Goal: Task Accomplishment & Management: Manage account settings

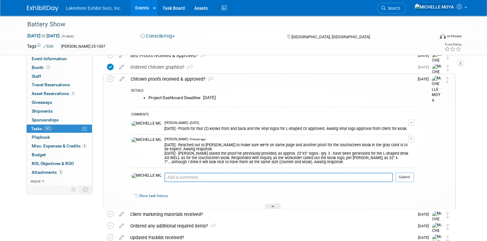
scroll to position [197, 0]
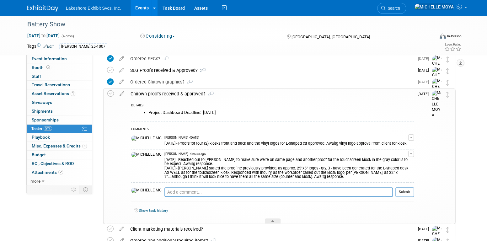
click at [73, 129] on link "54% Tasks 54%" at bounding box center [59, 129] width 65 height 8
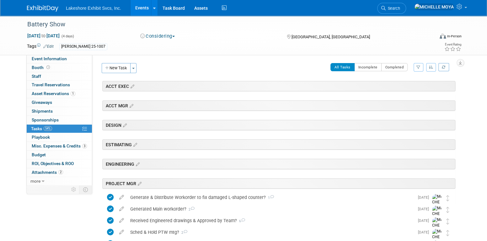
click at [147, 8] on link "Events" at bounding box center [142, 8] width 23 height 16
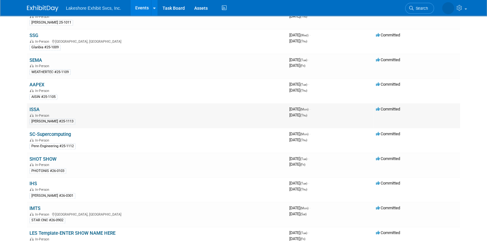
scroll to position [314, 0]
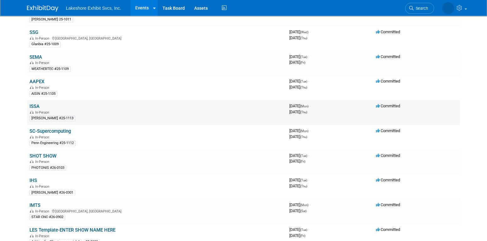
click at [37, 104] on link "ISSA" at bounding box center [35, 107] width 10 height 6
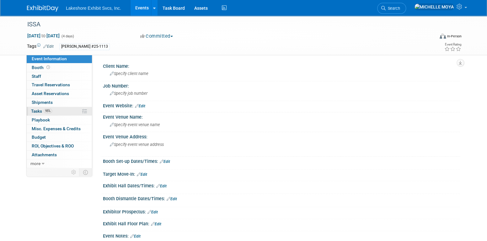
click at [52, 111] on link "95% Tasks 95%" at bounding box center [59, 111] width 65 height 8
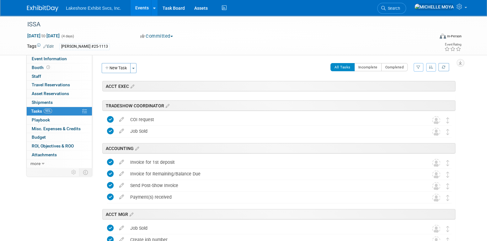
click at [422, 66] on button "button" at bounding box center [419, 67] width 10 height 8
click at [407, 88] on select "-- Select Assignee -- All unassigned tasks Assigned to me Amanda Koss Dave Desa…" at bounding box center [393, 87] width 52 height 9
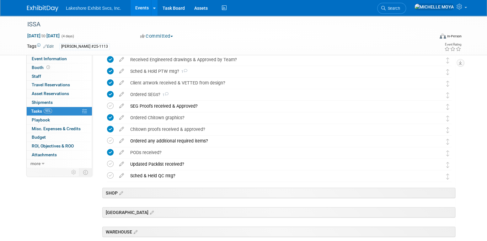
scroll to position [157, 0]
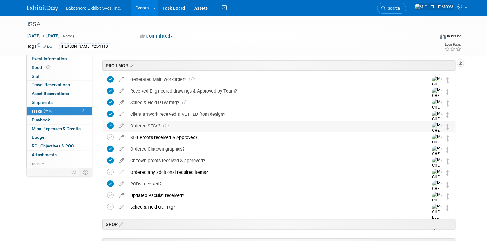
click at [193, 125] on div "Ordered SEGs? 1" at bounding box center [273, 126] width 293 height 11
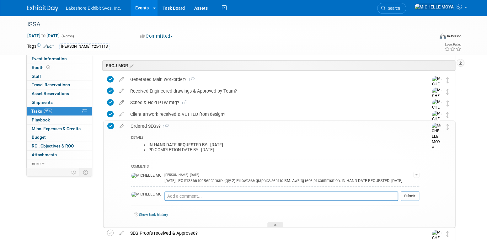
click at [193, 125] on div "Ordered SEGs? 1" at bounding box center [274, 126] width 292 height 11
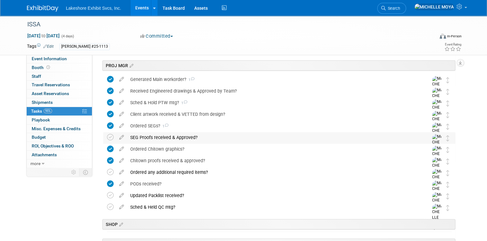
click at [186, 137] on div "SEG Proofs received & Approved?" at bounding box center [273, 137] width 293 height 11
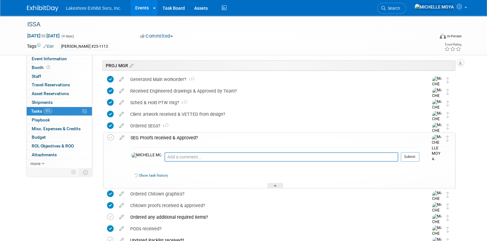
click at [186, 137] on div "SEG Proofs received & Approved?" at bounding box center [274, 138] width 292 height 11
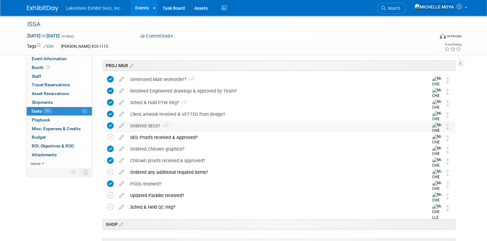
click at [189, 124] on div "Ordered SEGs? 1" at bounding box center [273, 126] width 293 height 11
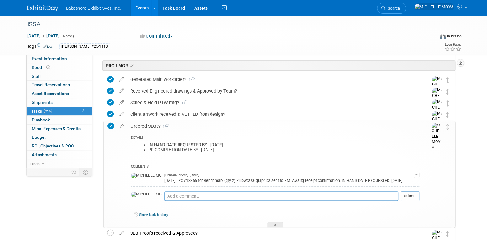
click at [189, 124] on div "Ordered SEGs? 1" at bounding box center [274, 126] width 292 height 11
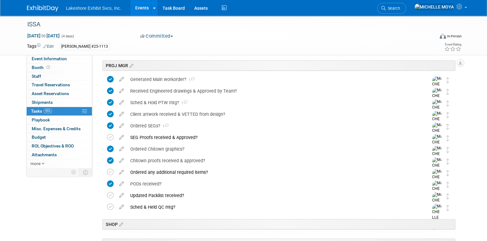
click at [124, 137] on icon at bounding box center [121, 136] width 11 height 8
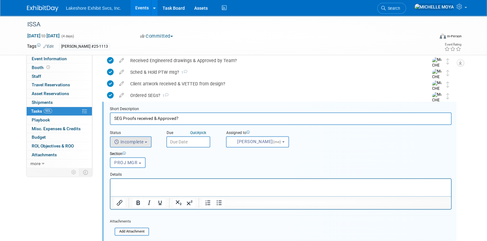
scroll to position [197, 0]
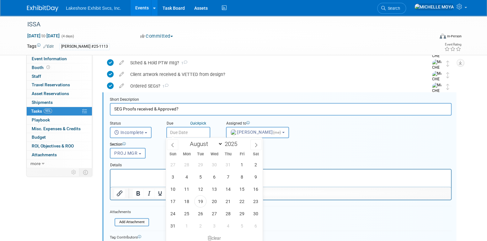
click at [177, 131] on input "text" at bounding box center [188, 132] width 44 height 11
click at [241, 211] on span "29" at bounding box center [242, 214] width 12 height 12
type input "Aug 29, 2025"
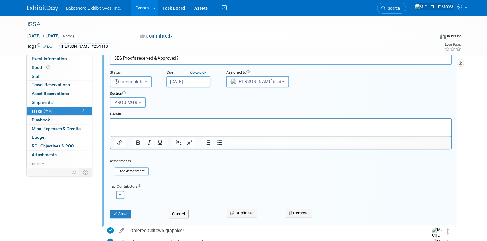
scroll to position [260, 0]
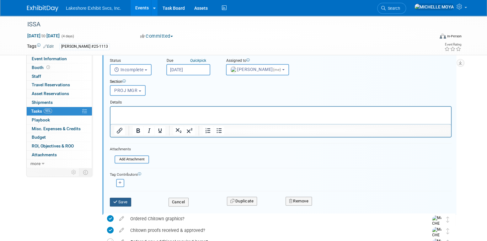
click at [128, 199] on button "Save" at bounding box center [120, 202] width 21 height 9
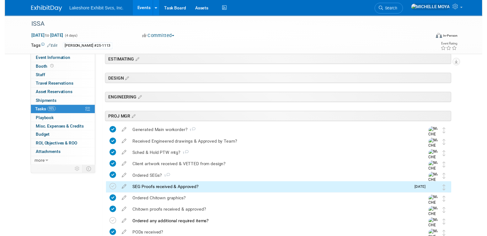
scroll to position [103, 0]
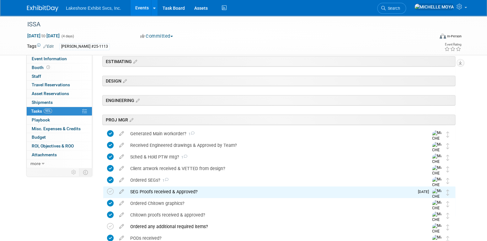
click at [161, 191] on div "SEG Proofs received & Approved?" at bounding box center [270, 192] width 287 height 11
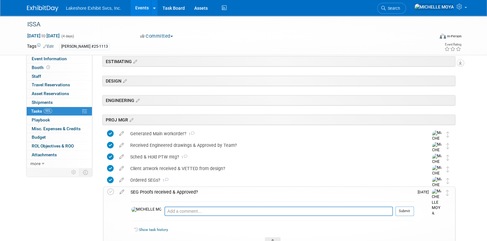
click at [161, 191] on div "SEG Proofs received & Approved?" at bounding box center [271, 192] width 287 height 11
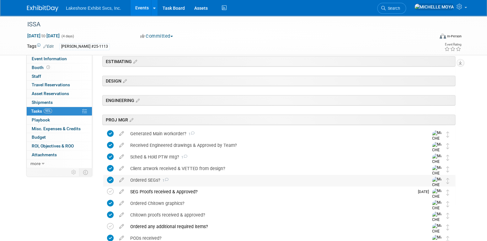
click at [139, 183] on div "Ordered SEGs? 1" at bounding box center [273, 180] width 293 height 11
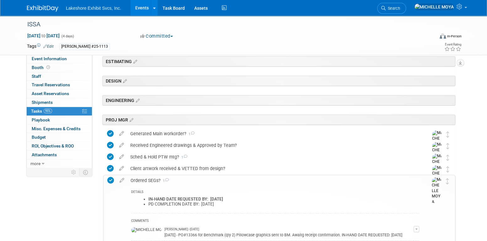
drag, startPoint x: 232, startPoint y: 202, endPoint x: 144, endPoint y: 198, distance: 89.0
click at [144, 198] on ul "IN-HAND DATE REQUESTED BY: FRI. 9/19/25 PD COMPLETION DATE BY: WED. 10/22/25" at bounding box center [278, 202] width 284 height 10
drag, startPoint x: 144, startPoint y: 198, endPoint x: 154, endPoint y: 198, distance: 10.4
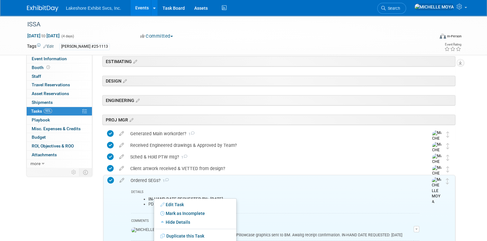
click at [154, 139] on body "Lakeshore Exhibit Svcs, Inc. Events Add Event Bulk Upload Events Shareable Even…" at bounding box center [243, 17] width 487 height 241
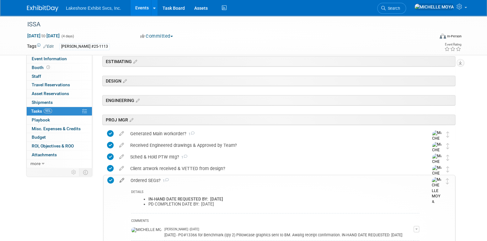
click at [122, 178] on icon at bounding box center [122, 179] width 11 height 8
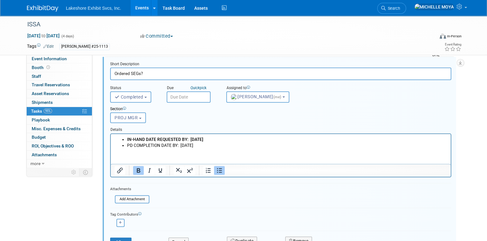
scroll to position [248, 0]
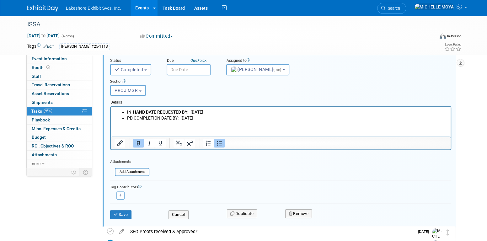
drag, startPoint x: 196, startPoint y: 114, endPoint x: 120, endPoint y: 110, distance: 75.5
click at [120, 110] on ul "IN-HAND DATE REQUESTED BY: FRI. 9/19/25 PD COMPLETION DATE BY: WED. 10/22/25" at bounding box center [281, 115] width 333 height 12
copy ul "IN-HAND DATE REQUESTED BY: FRI. 9/19/25 PD COMPLETION DATE BY: WED. 10/22/25"
click at [124, 210] on button "Save" at bounding box center [120, 214] width 21 height 9
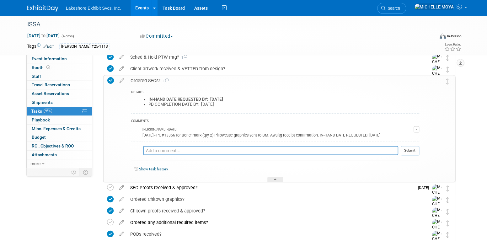
scroll to position [186, 0]
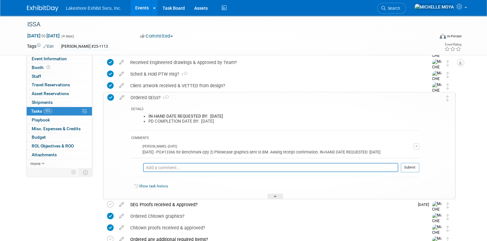
click at [145, 96] on div "Ordered SEGs? 1" at bounding box center [274, 97] width 292 height 11
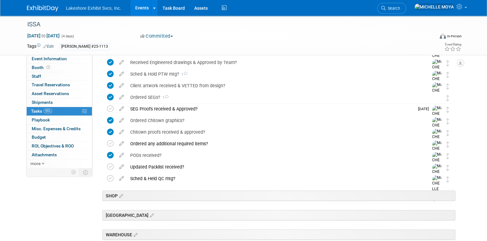
click at [146, 107] on div "SEG Proofs received & Approved?" at bounding box center [270, 109] width 287 height 11
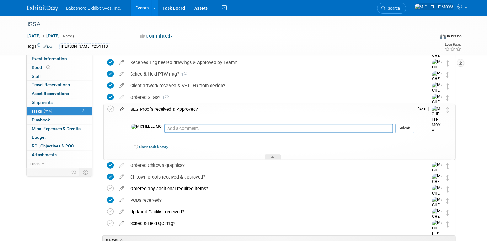
click at [122, 108] on icon at bounding box center [122, 108] width 11 height 8
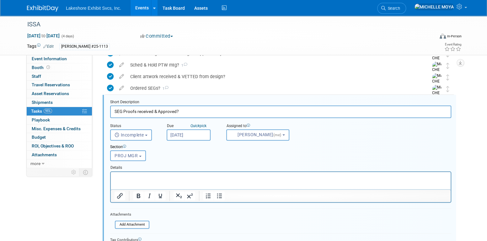
scroll to position [197, 0]
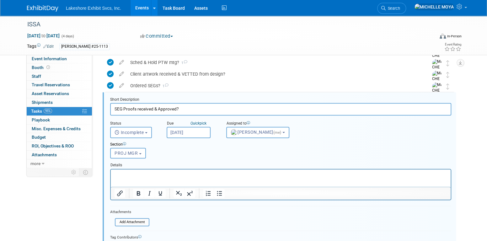
drag, startPoint x: 181, startPoint y: 176, endPoint x: 194, endPoint y: 174, distance: 13.6
click at [181, 175] on p "Rich Text Area. Press ALT-0 for help." at bounding box center [281, 175] width 333 height 6
drag, startPoint x: 219, startPoint y: 191, endPoint x: 95, endPoint y: 14, distance: 215.5
click at [219, 191] on icon "Bullet list" at bounding box center [220, 194] width 8 height 8
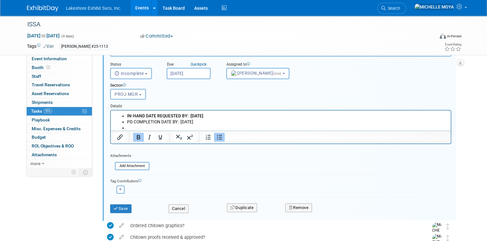
scroll to position [260, 0]
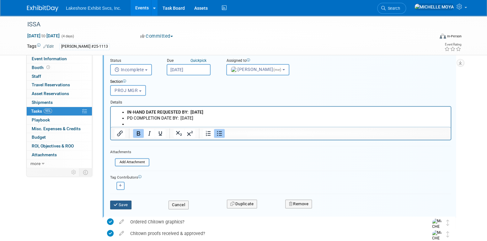
click at [123, 202] on button "Save" at bounding box center [120, 205] width 21 height 9
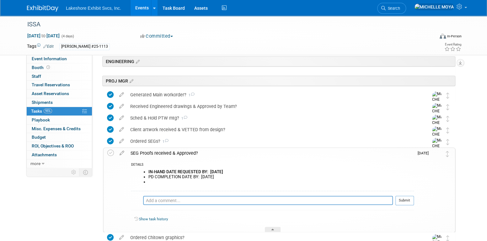
scroll to position [134, 0]
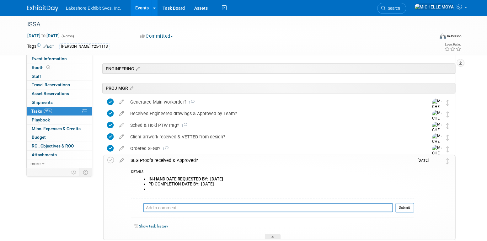
click at [164, 160] on div "SEG Proofs received & Approved?" at bounding box center [271, 160] width 287 height 11
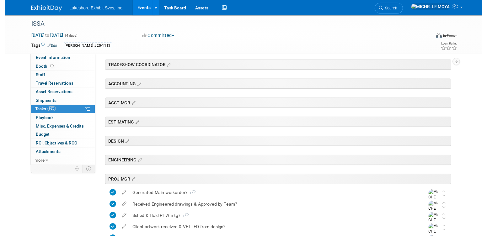
scroll to position [157, 0]
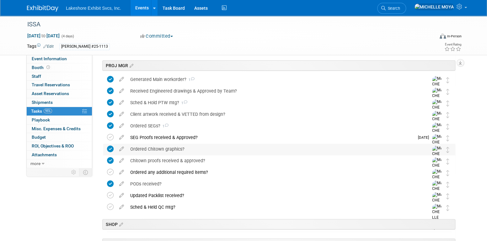
click at [171, 151] on div "Ordered Chitown graphics?" at bounding box center [273, 149] width 293 height 11
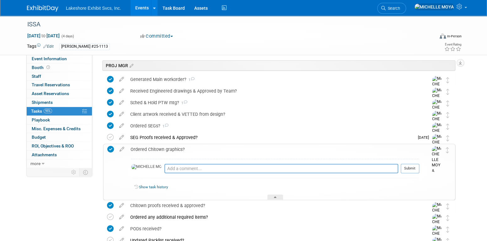
click at [171, 151] on div "Ordered Chitown graphics?" at bounding box center [274, 149] width 292 height 11
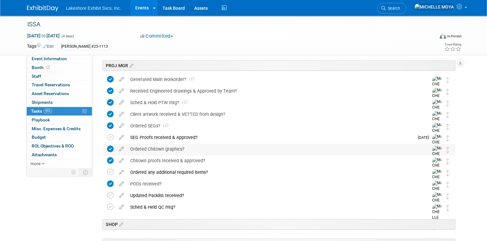
click at [152, 149] on div "Ordered Chitown graphics?" at bounding box center [273, 149] width 293 height 11
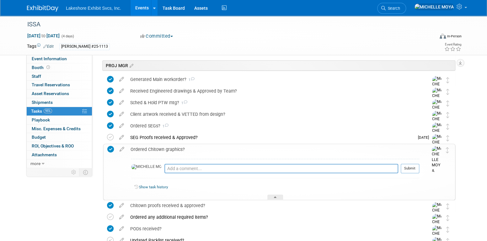
click at [152, 149] on div "Ordered Chitown graphics?" at bounding box center [274, 149] width 292 height 11
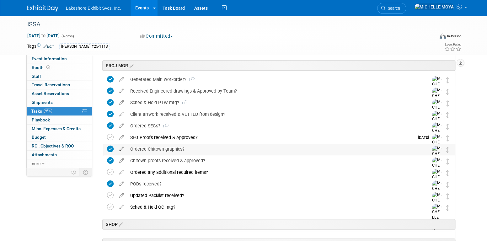
click at [123, 149] on icon at bounding box center [121, 148] width 11 height 8
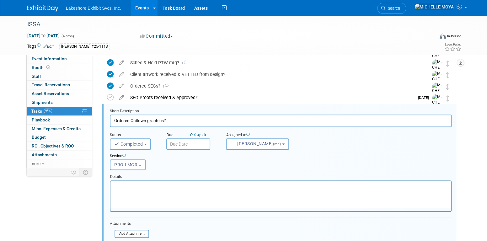
scroll to position [209, 0]
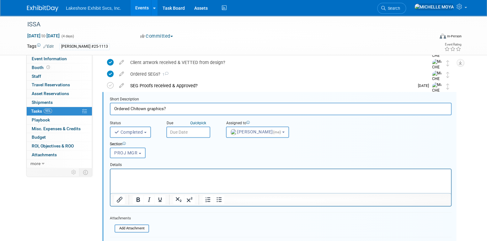
click at [187, 177] on p "Rich Text Area. Press ALT-0 for help." at bounding box center [281, 174] width 334 height 6
click at [220, 199] on icon "Bullet list" at bounding box center [219, 200] width 8 height 8
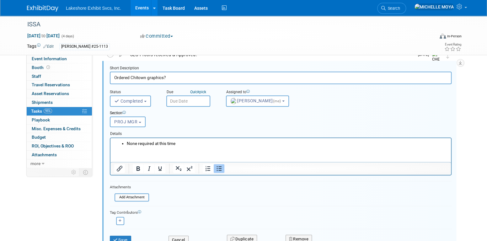
scroll to position [240, 0]
click at [126, 236] on button "Save" at bounding box center [120, 240] width 21 height 9
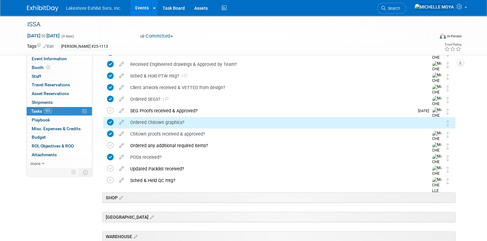
scroll to position [177, 0]
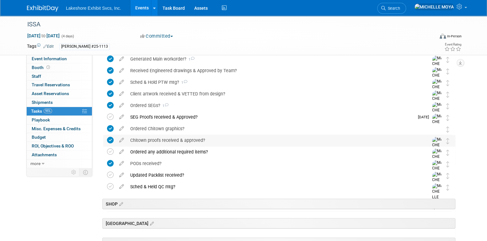
click at [173, 138] on div "Chitown proofs received & approved?" at bounding box center [273, 140] width 293 height 11
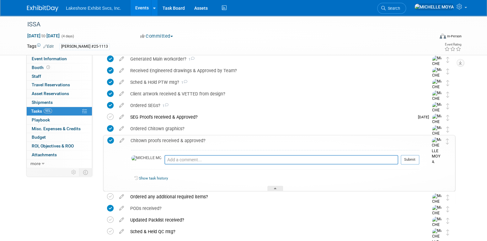
click at [175, 139] on div "Chitown proofs received & approved?" at bounding box center [274, 140] width 292 height 11
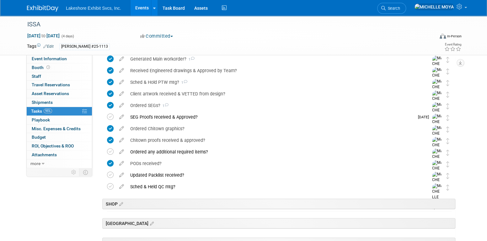
click at [121, 129] on icon at bounding box center [121, 127] width 11 height 8
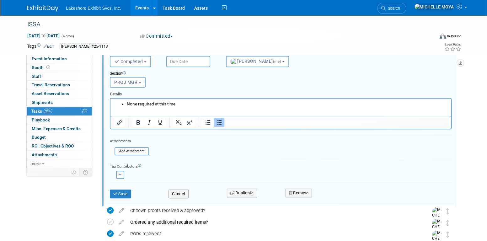
scroll to position [303, 0]
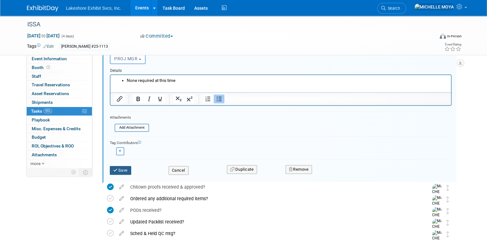
type input "Ordered Chitown graphics? N/A"
click at [125, 169] on button "Save" at bounding box center [120, 170] width 21 height 9
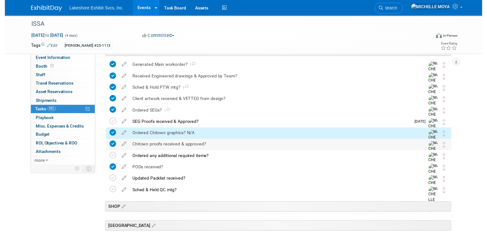
scroll to position [171, 0]
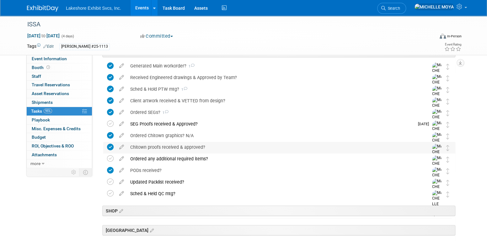
click at [176, 148] on div "Chitown proofs received & approved?" at bounding box center [273, 147] width 293 height 11
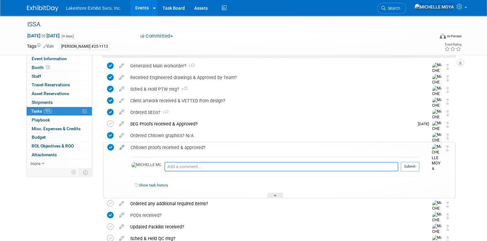
click at [120, 146] on icon at bounding box center [122, 146] width 11 height 8
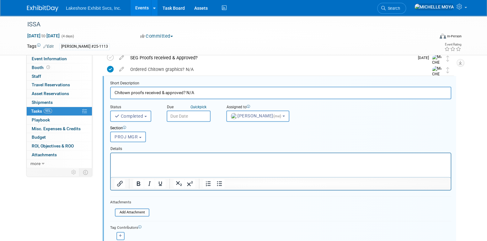
scroll to position [252, 0]
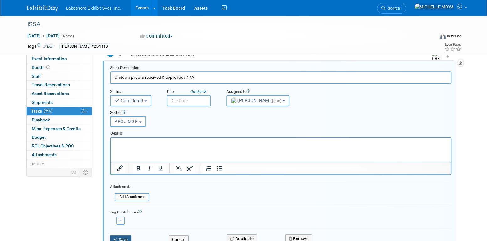
type input "Chitown proofs received & approved? N/A"
click at [127, 236] on button "Save" at bounding box center [120, 240] width 21 height 9
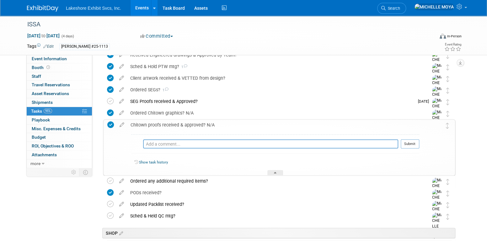
scroll to position [189, 0]
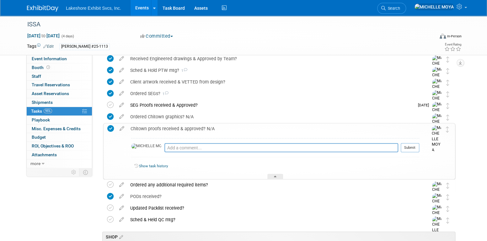
click at [190, 130] on div "Chitown proofs received & approved? N/A" at bounding box center [274, 128] width 292 height 11
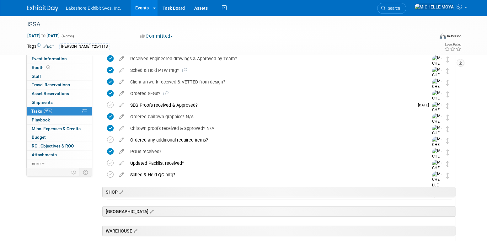
drag, startPoint x: 320, startPoint y: 226, endPoint x: 318, endPoint y: 218, distance: 8.7
